Goal: Task Accomplishment & Management: Manage account settings

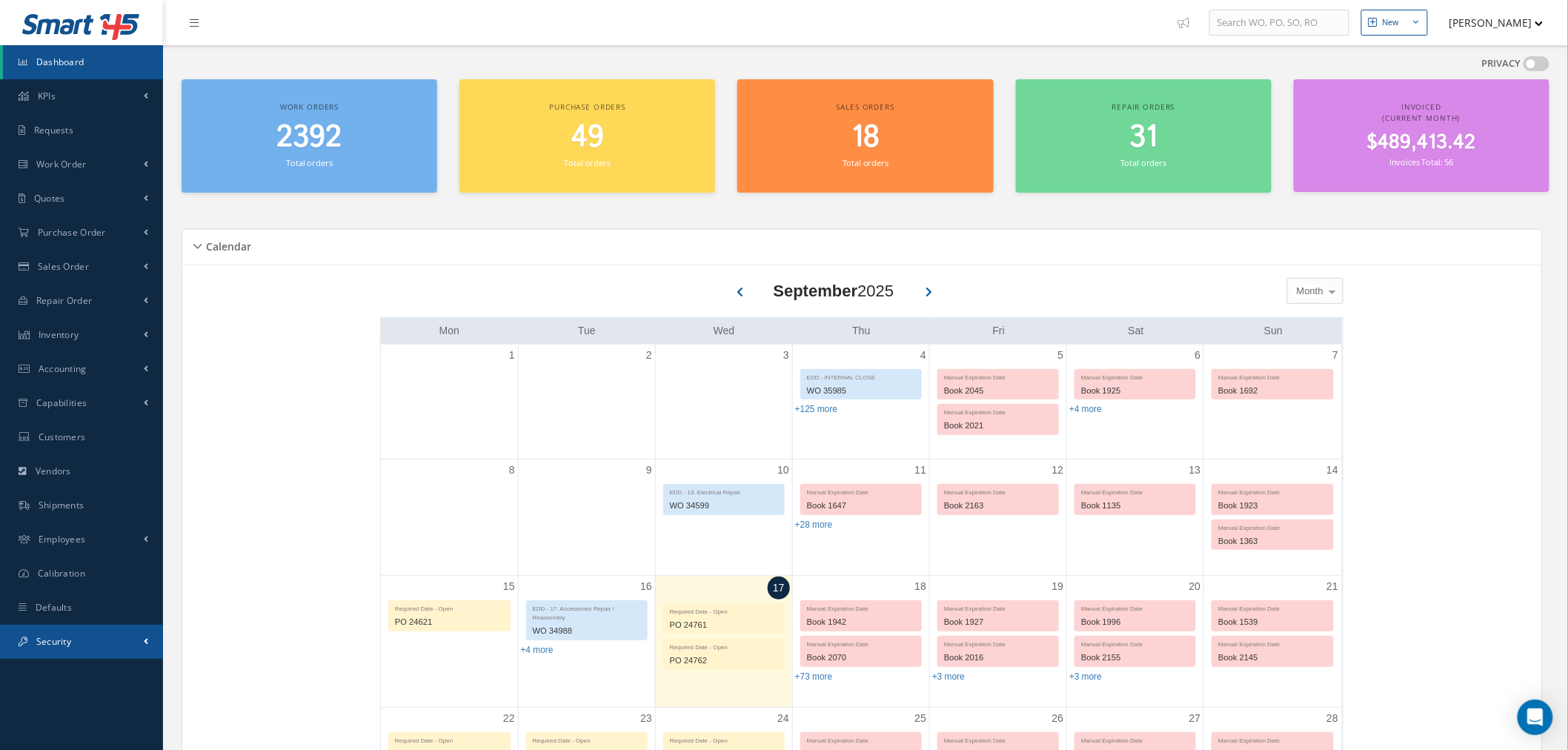
click at [128, 643] on link "Security" at bounding box center [81, 641] width 163 height 34
click at [97, 678] on link "Users" at bounding box center [82, 673] width 160 height 28
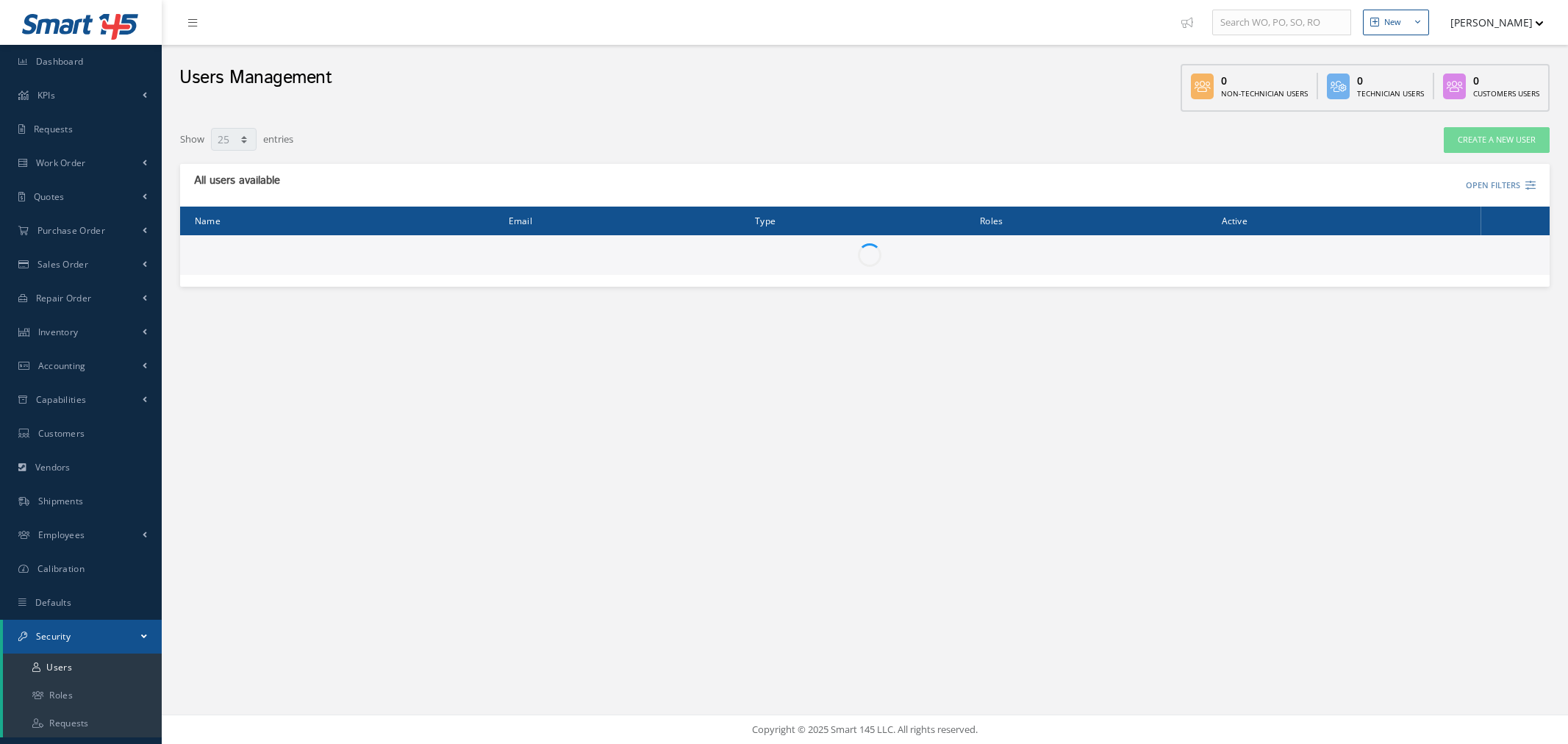
select select "25"
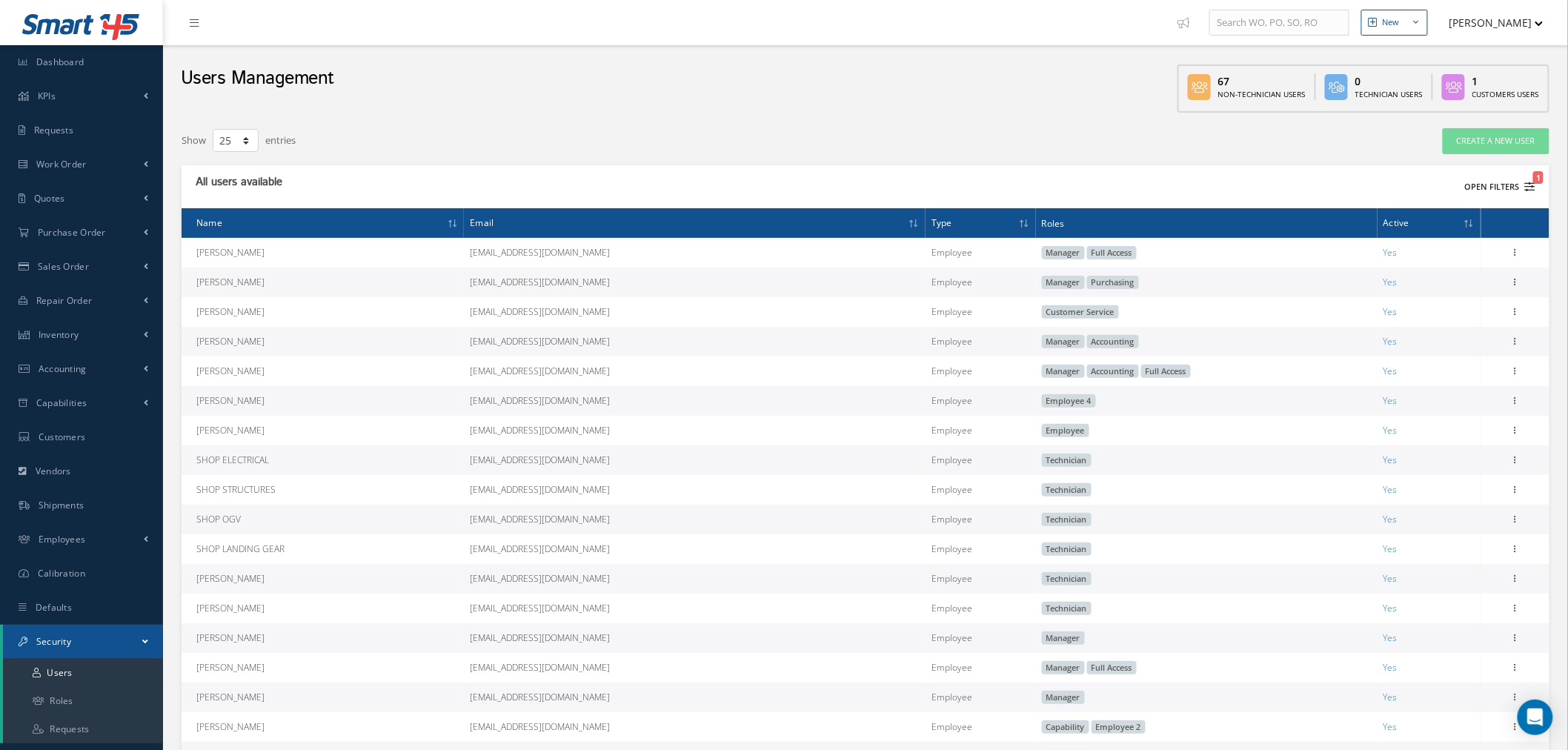
click at [1482, 193] on button "Open Filters 1" at bounding box center [1494, 187] width 84 height 25
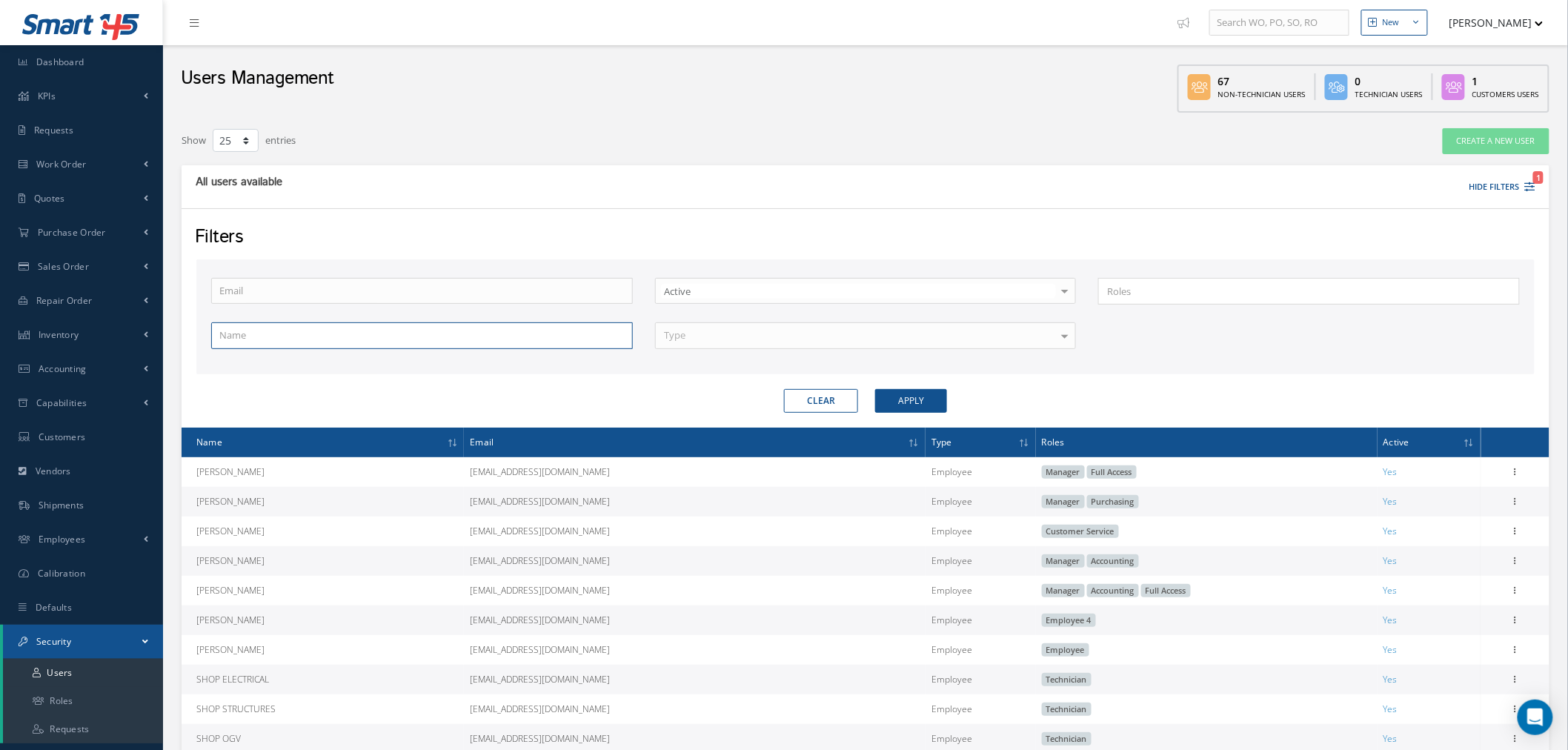
click at [405, 334] on input "text" at bounding box center [422, 335] width 422 height 26
type input "leirneth"
click at [875, 389] on button "Apply" at bounding box center [910, 401] width 72 height 24
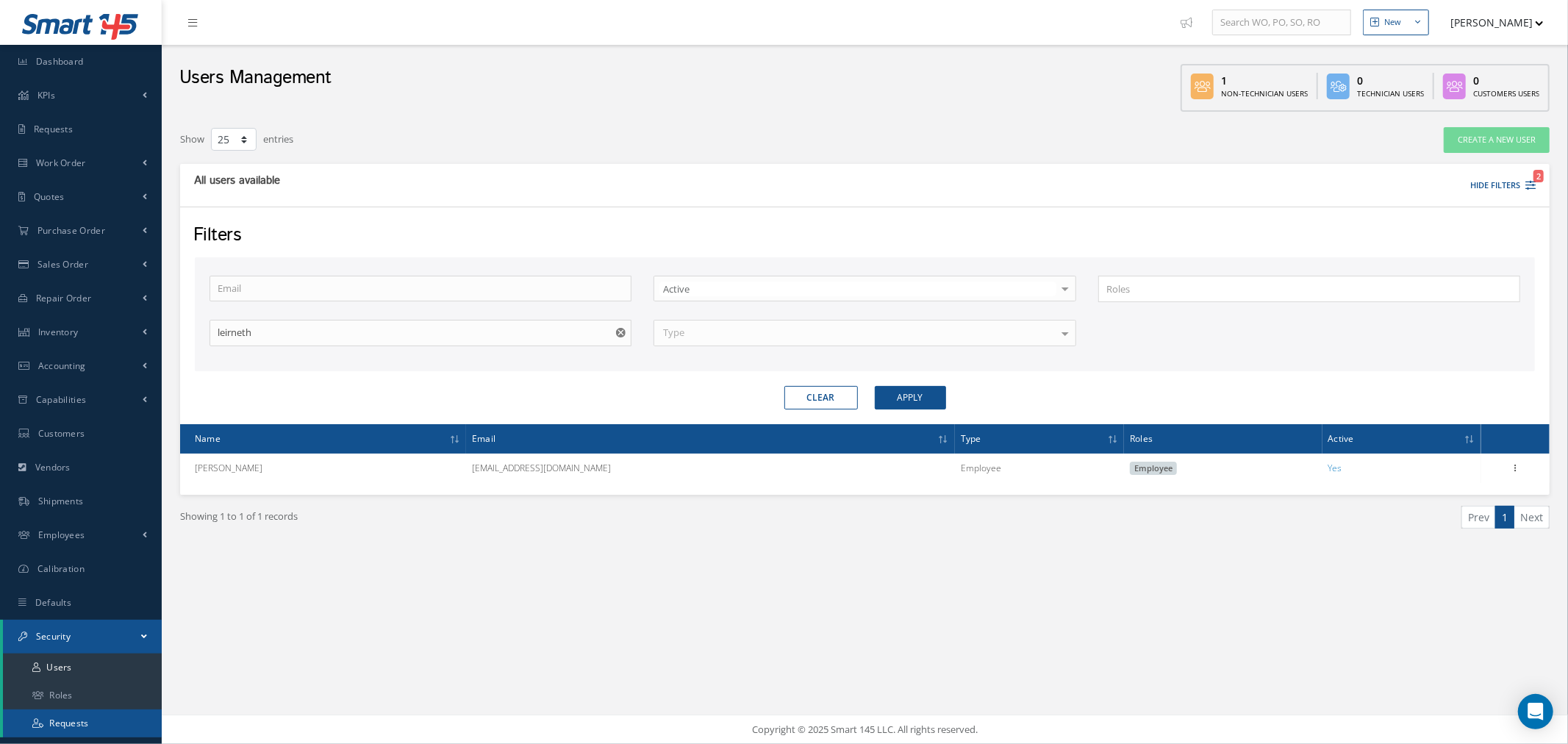
click at [72, 719] on link "Requests" at bounding box center [82, 723] width 159 height 28
click at [77, 701] on link "Roles" at bounding box center [82, 695] width 159 height 28
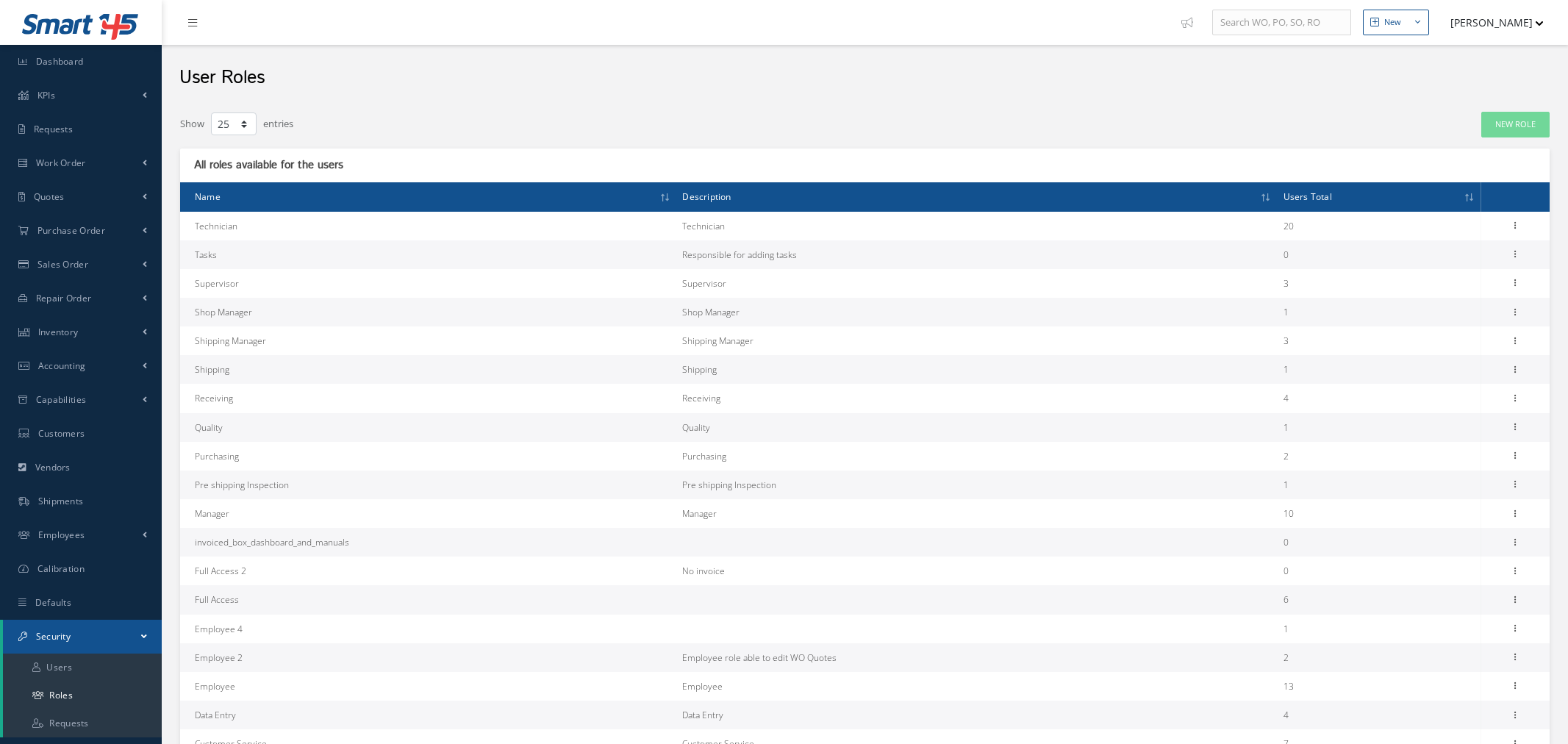
select select "25"
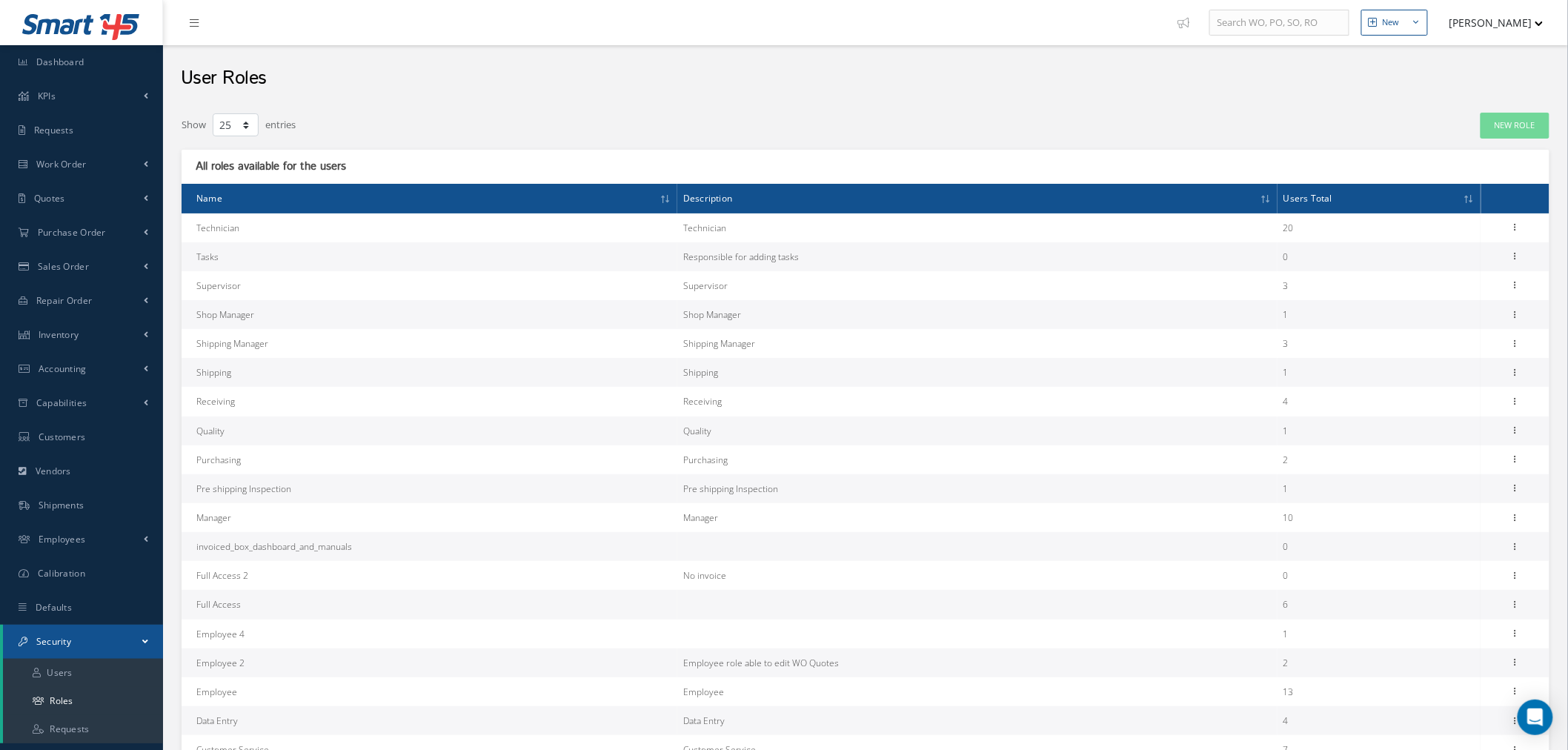
click at [1506, 22] on button "[PERSON_NAME]" at bounding box center [1489, 23] width 108 height 29
click at [1462, 168] on link "Logout" at bounding box center [1485, 176] width 119 height 26
